Goal: Check status: Check status

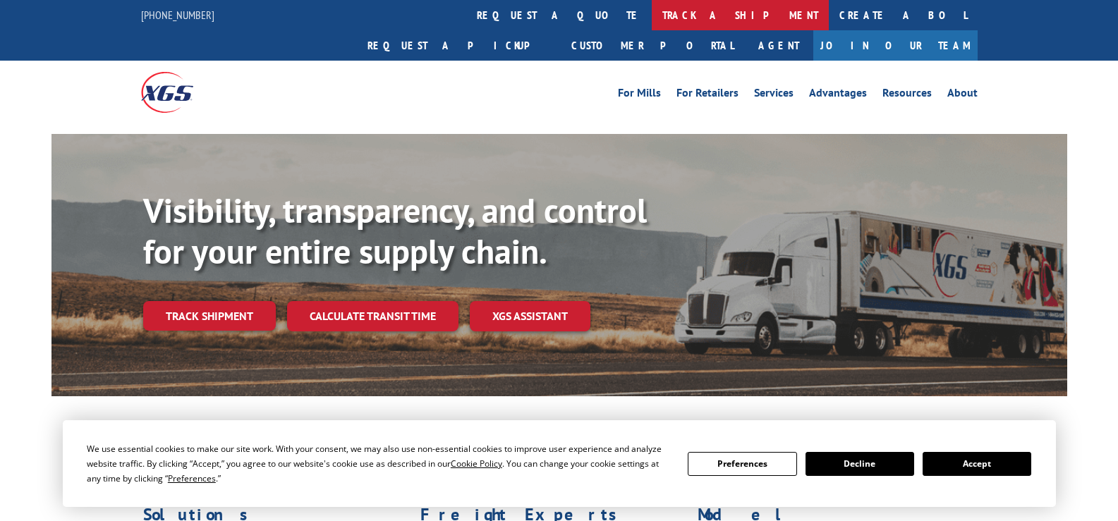
click at [652, 18] on link "track a shipment" at bounding box center [740, 15] width 177 height 30
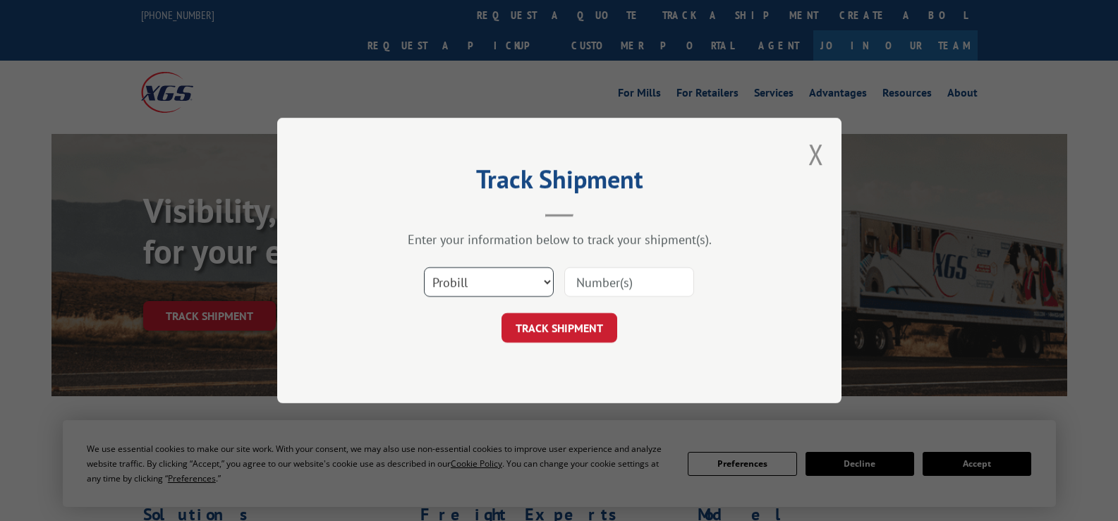
click at [486, 276] on select "Select category... Probill BOL PO" at bounding box center [489, 282] width 130 height 30
select select "po"
click at [424, 267] on select "Select category... Probill BOL PO" at bounding box center [489, 282] width 130 height 30
click at [595, 287] on input at bounding box center [629, 282] width 130 height 30
type input "41497762"
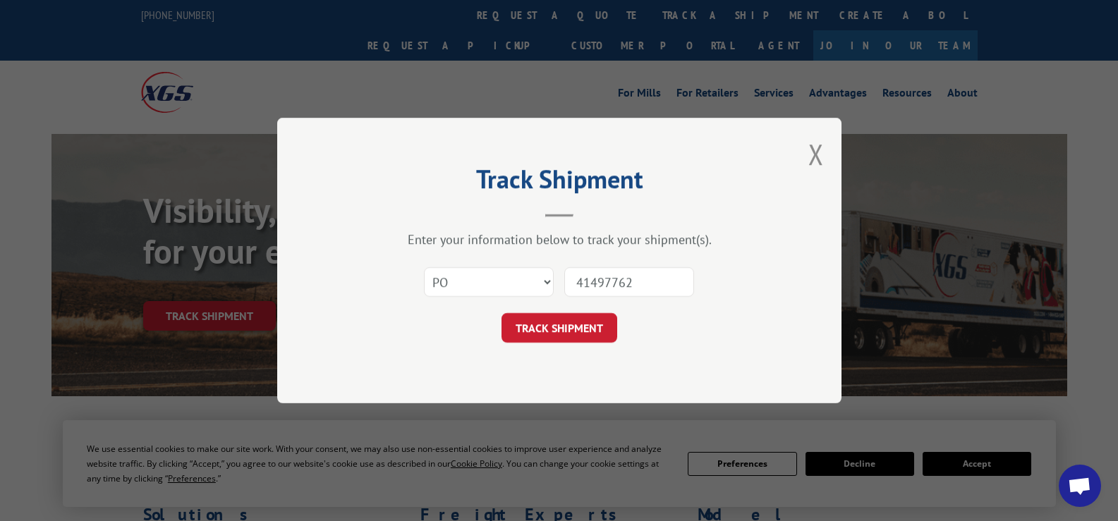
click button "TRACK SHIPMENT" at bounding box center [559, 328] width 116 height 30
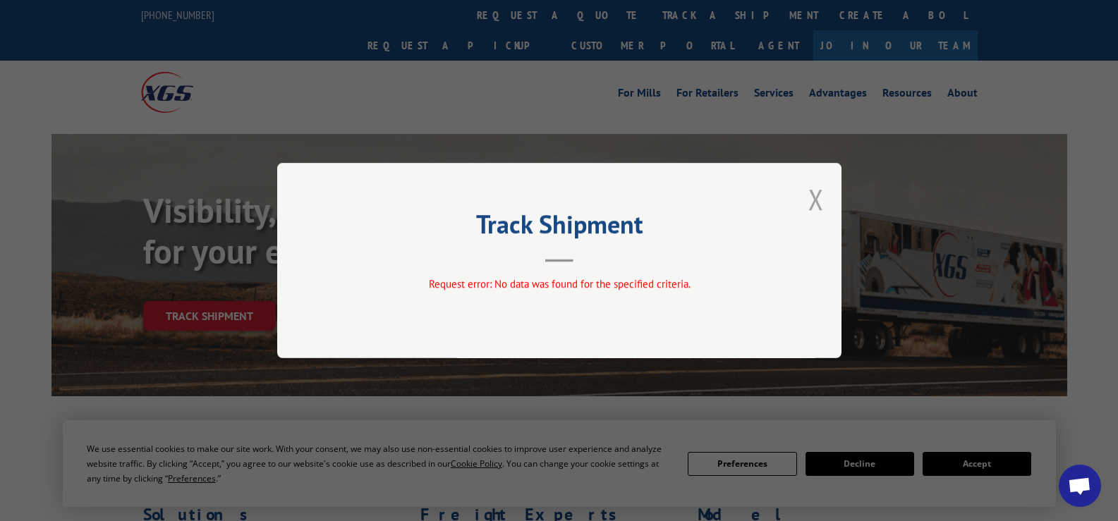
click at [814, 201] on button "Close modal" at bounding box center [816, 199] width 16 height 37
